Goal: Task Accomplishment & Management: Manage account settings

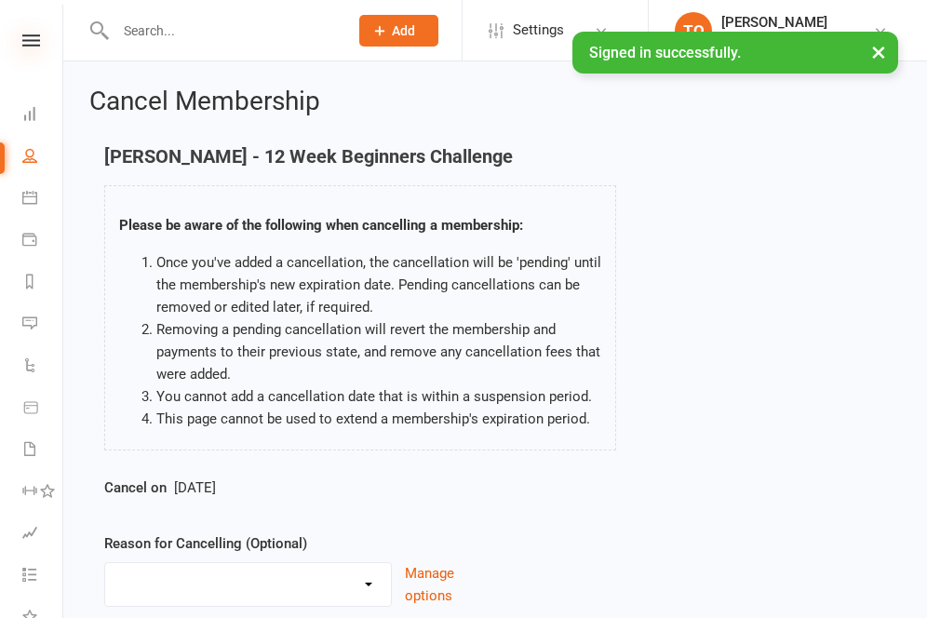
click at [34, 35] on icon at bounding box center [31, 40] width 18 height 12
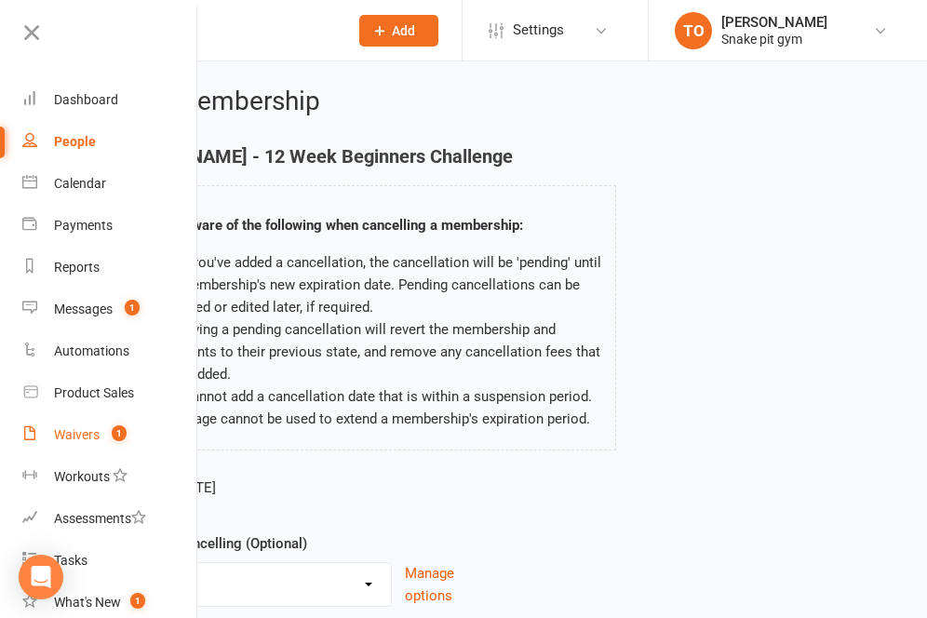
click at [94, 432] on div "Waivers" at bounding box center [77, 434] width 46 height 15
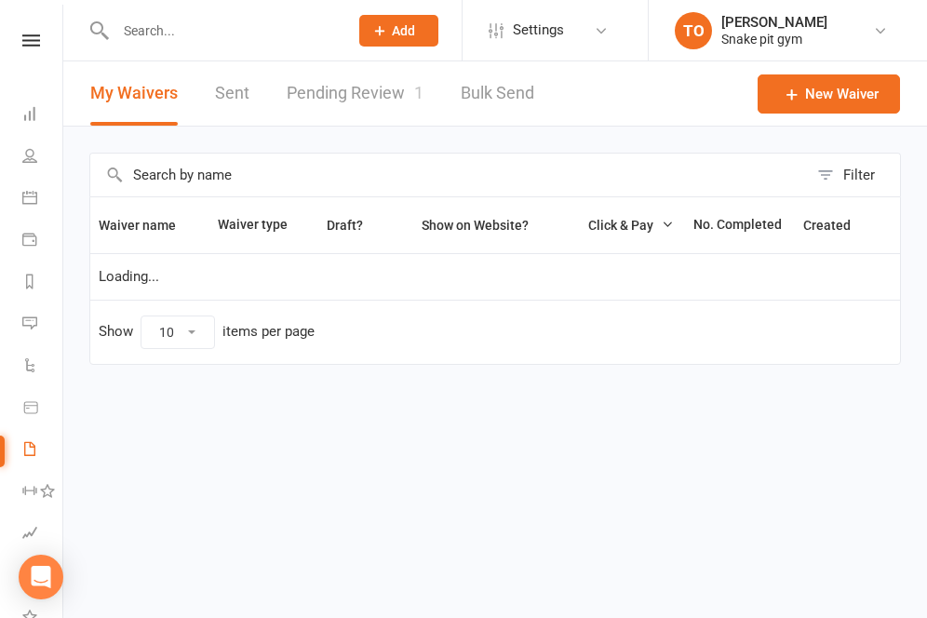
click at [383, 92] on link "Pending Review 1" at bounding box center [355, 93] width 137 height 64
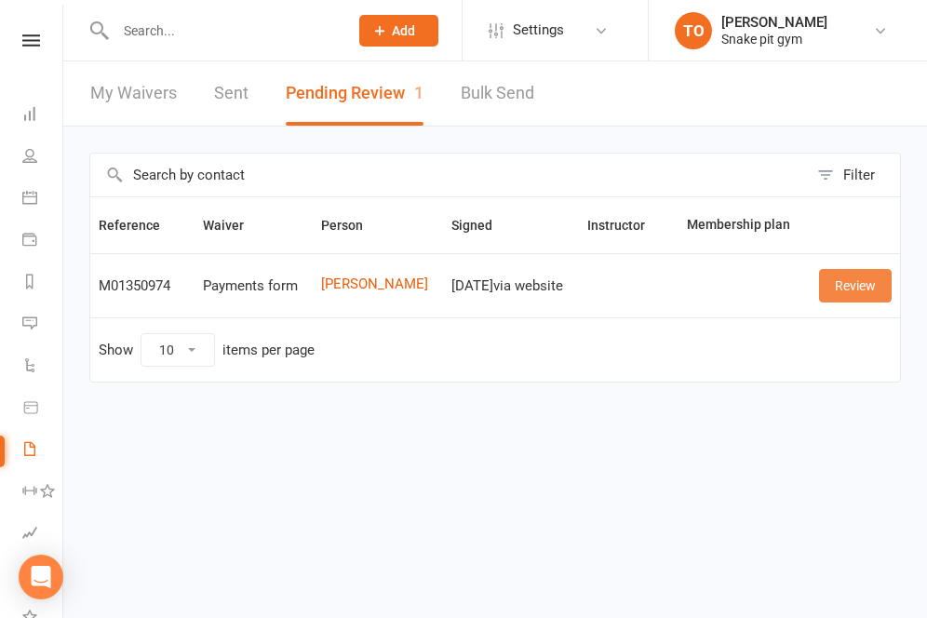
click at [853, 289] on link "Review" at bounding box center [855, 286] width 73 height 34
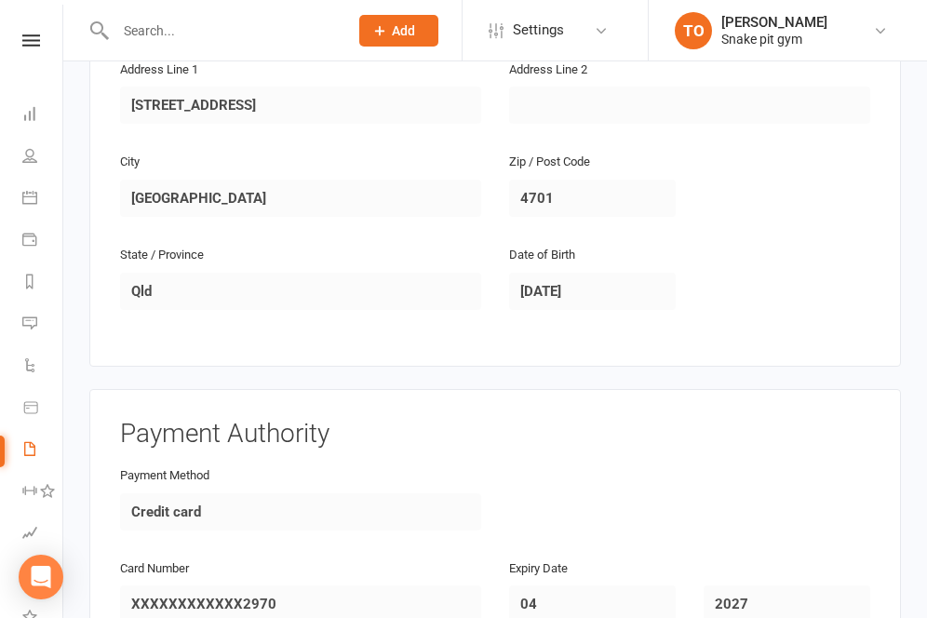
scroll to position [1030, 0]
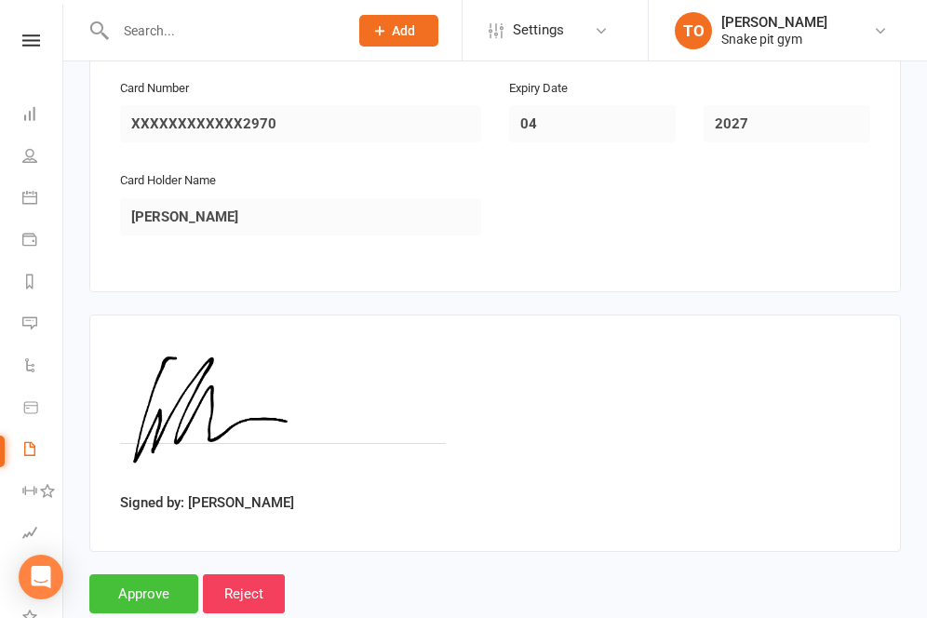
click at [138, 574] on input "Approve" at bounding box center [143, 593] width 109 height 39
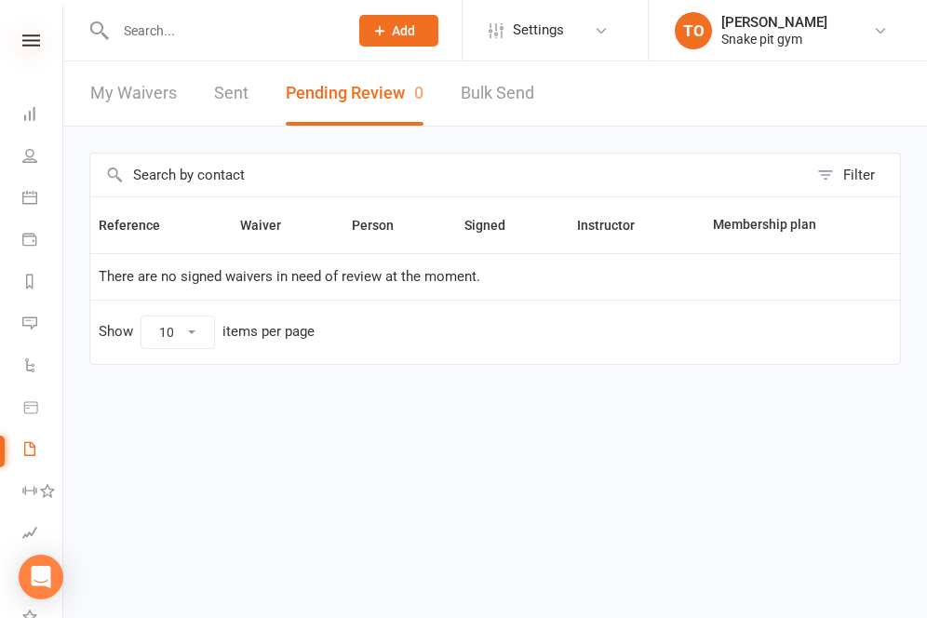
click at [33, 42] on icon at bounding box center [31, 40] width 18 height 12
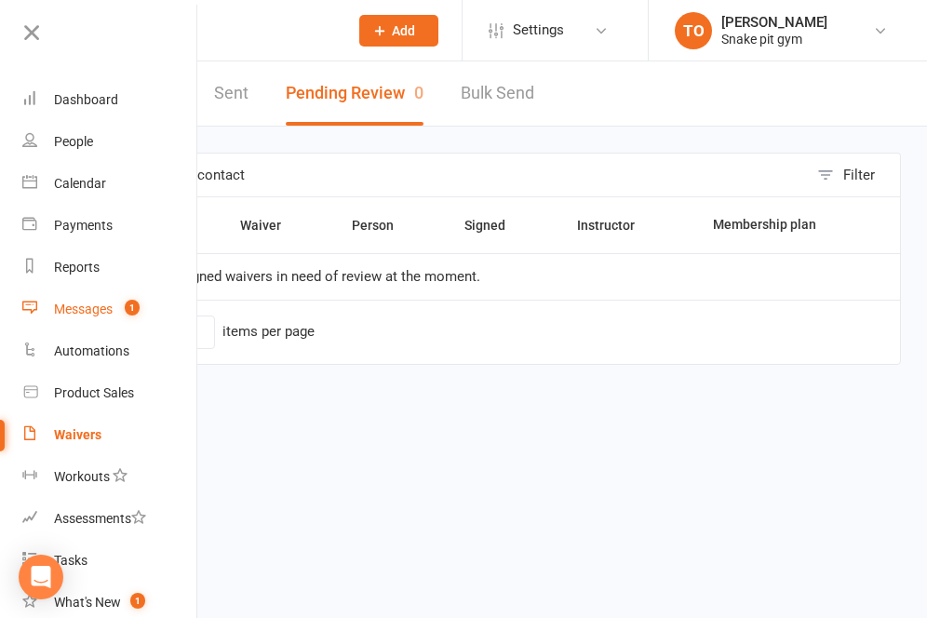
click at [109, 296] on link "Messages 1" at bounding box center [110, 310] width 176 height 42
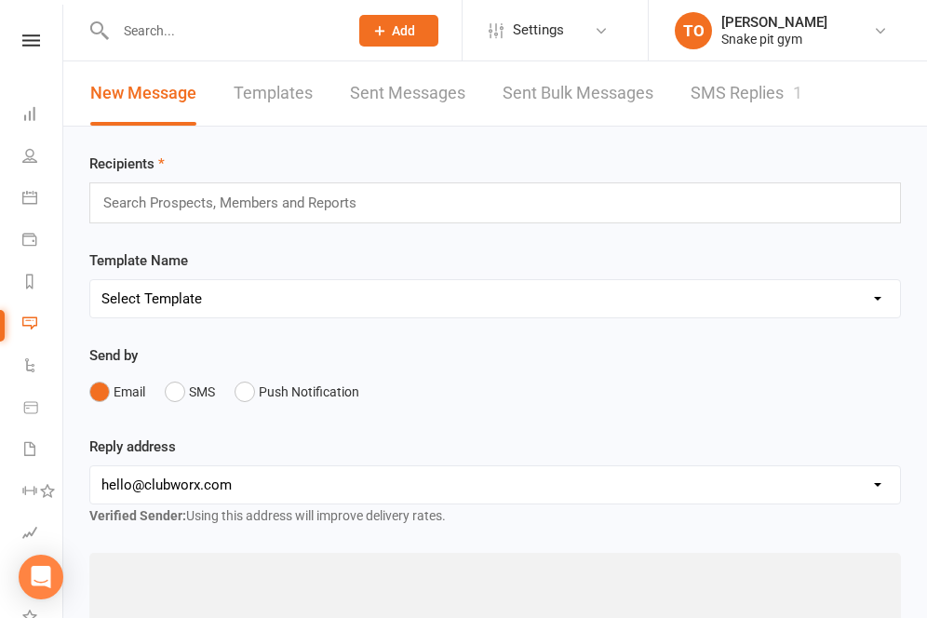
click at [713, 97] on link "SMS Replies 1" at bounding box center [747, 93] width 112 height 64
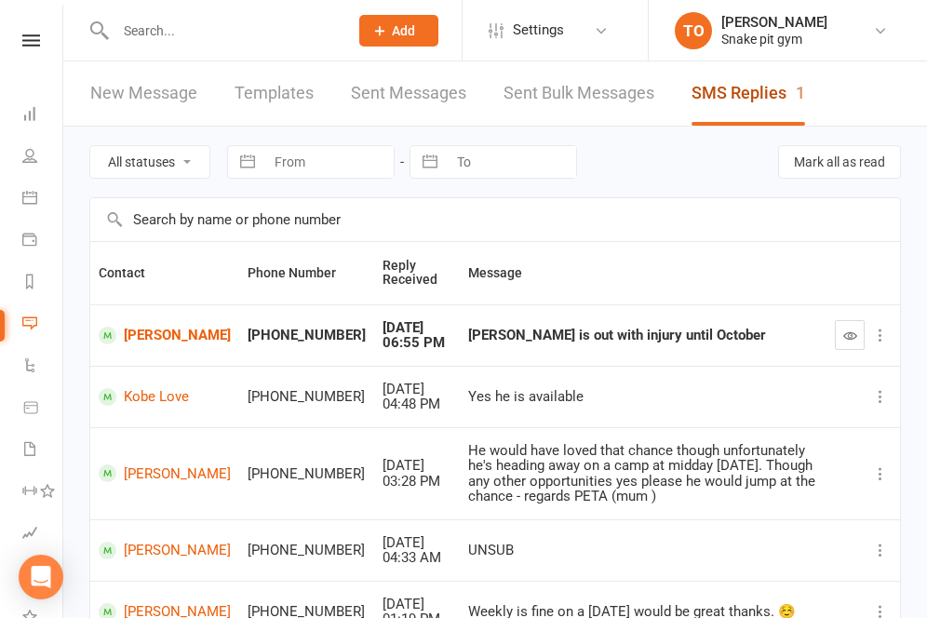
click at [713, 97] on link "SMS Replies 1" at bounding box center [749, 93] width 114 height 64
drag, startPoint x: 673, startPoint y: 340, endPoint x: 422, endPoint y: 336, distance: 251.4
click at [422, 336] on tr "[PERSON_NAME] +61405617911 [DATE] 06:55 PM [PERSON_NAME] is out with injury unt…" at bounding box center [495, 334] width 810 height 61
copy tr "[PERSON_NAME] is out with injury until October"
click at [650, 258] on th "Message" at bounding box center [643, 273] width 367 height 62
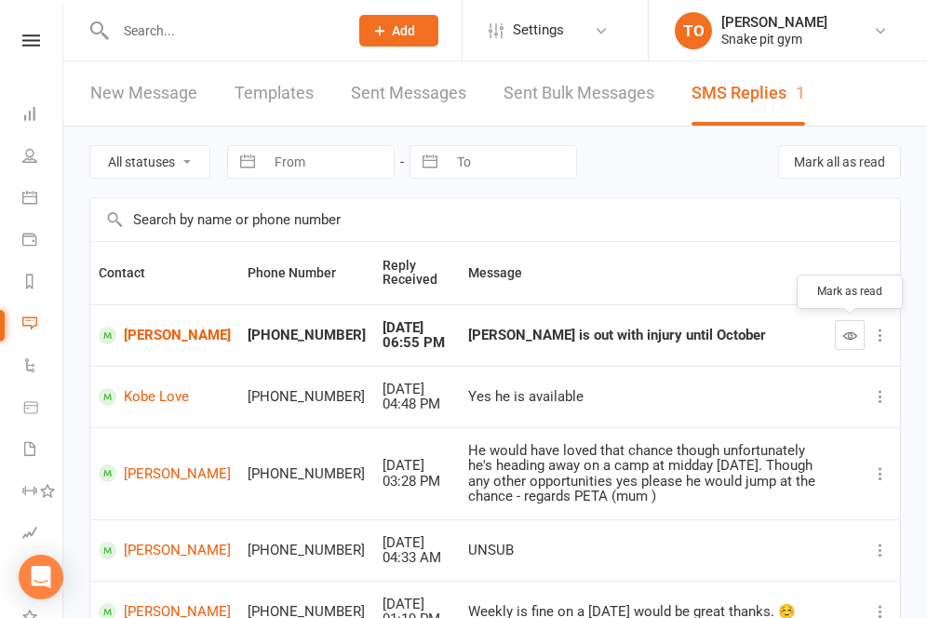
click at [856, 337] on icon "button" at bounding box center [850, 336] width 14 height 14
click at [856, 334] on icon "button" at bounding box center [850, 336] width 14 height 14
